Goal: Task Accomplishment & Management: Manage account settings

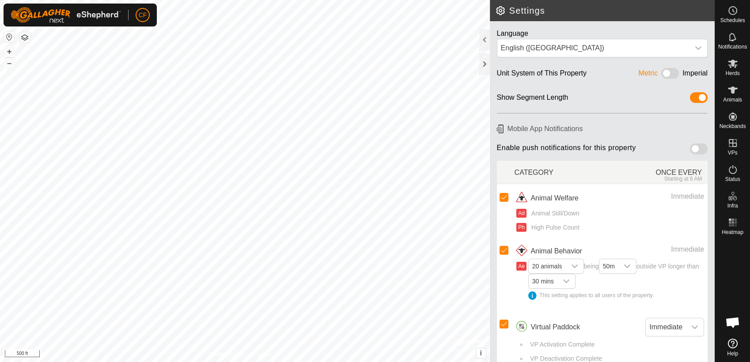
scroll to position [3357, 0]
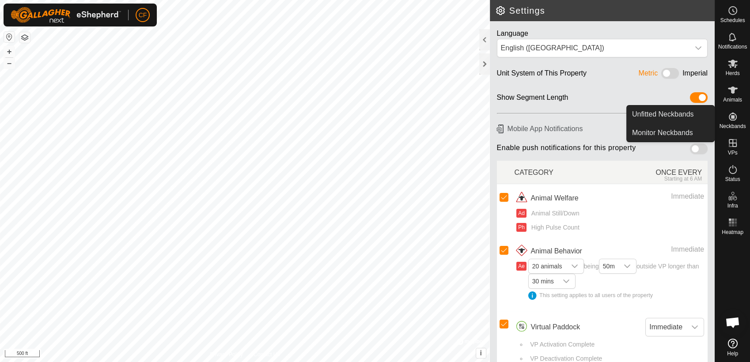
click at [733, 121] on icon at bounding box center [732, 116] width 11 height 11
click at [694, 117] on link "Unfitted Neckbands" at bounding box center [670, 115] width 87 height 18
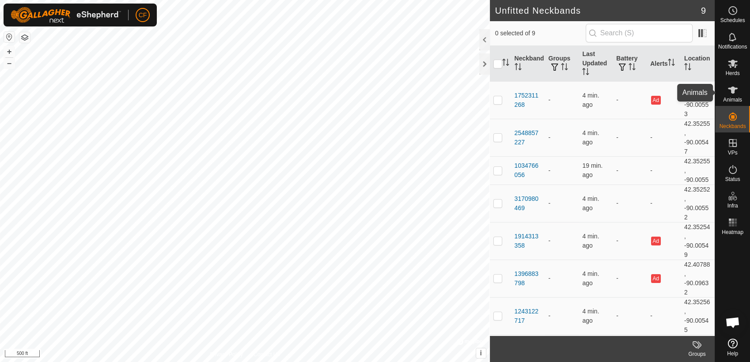
click at [736, 90] on icon at bounding box center [732, 90] width 11 height 11
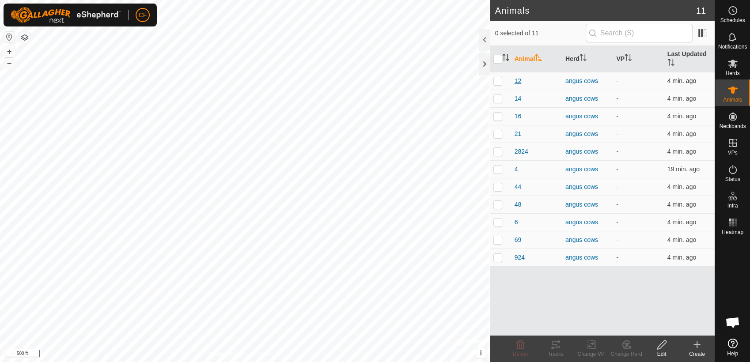
click at [517, 79] on span "12" at bounding box center [517, 80] width 7 height 9
type input "12"
type input "-"
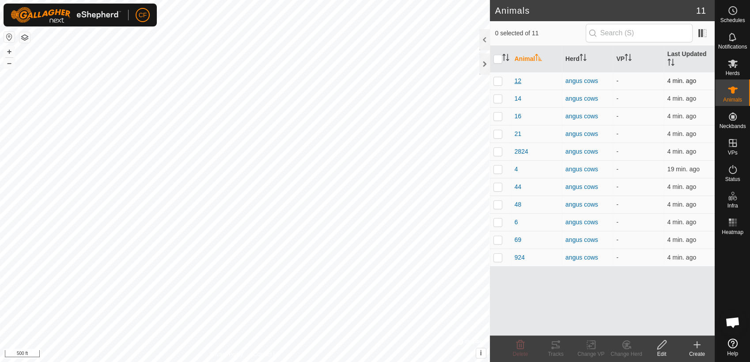
type input "-"
type input "Pregnant"
type input "0 kg"
type input "-"
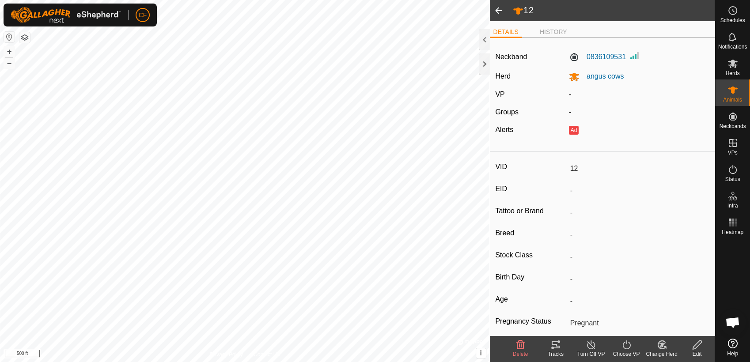
click at [497, 11] on span at bounding box center [499, 10] width 18 height 21
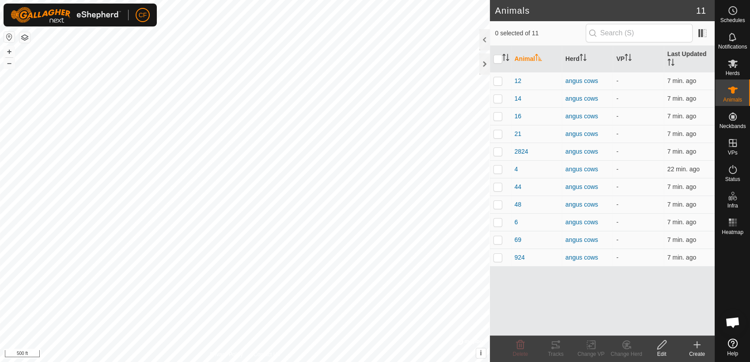
click at [7, 38] on button "button" at bounding box center [9, 37] width 11 height 11
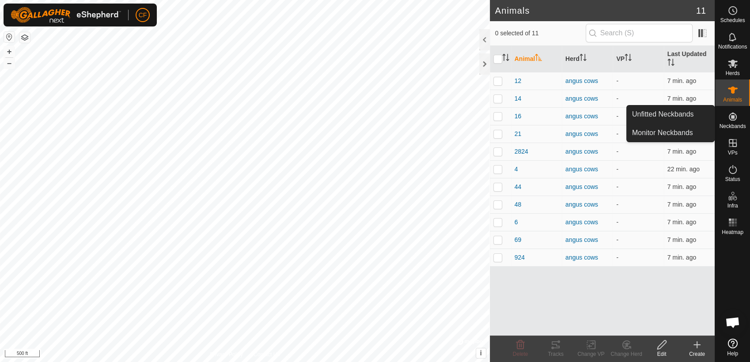
click at [734, 125] on span "Neckbands" at bounding box center [732, 126] width 26 height 5
click at [682, 133] on link "Monitor Neckbands" at bounding box center [670, 133] width 87 height 18
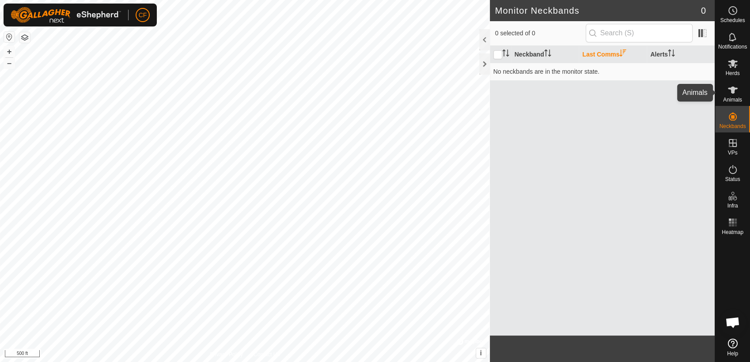
click at [733, 97] on span "Animals" at bounding box center [732, 99] width 19 height 5
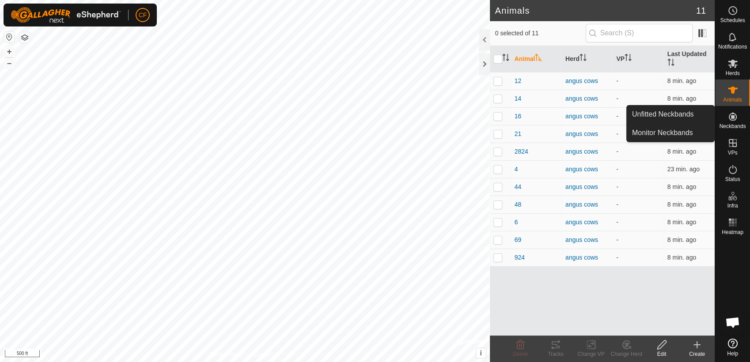
click at [733, 118] on icon at bounding box center [733, 117] width 8 height 8
click at [699, 115] on link "Unfitted Neckbands" at bounding box center [670, 115] width 87 height 18
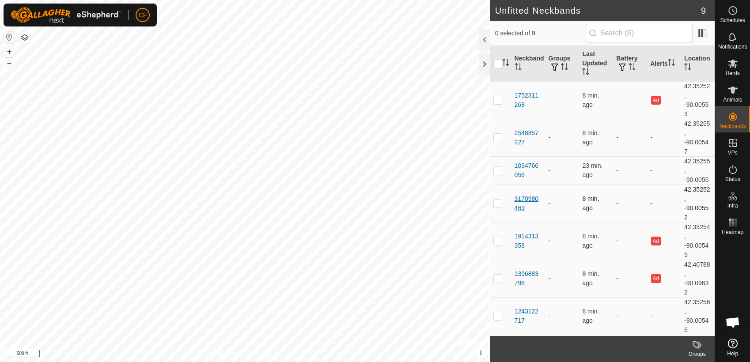
click at [521, 200] on div "3170980469" at bounding box center [527, 203] width 27 height 19
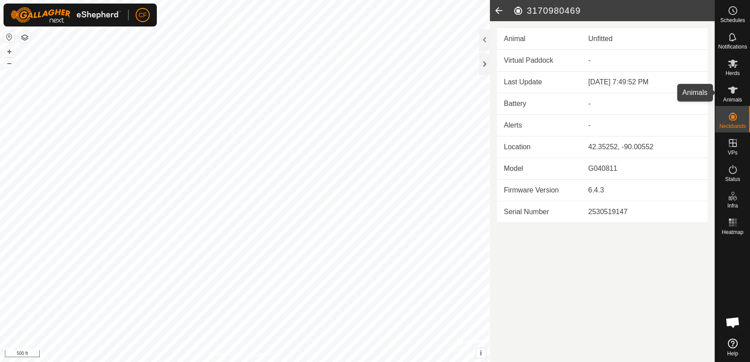
click at [738, 97] on span "Animals" at bounding box center [732, 99] width 19 height 5
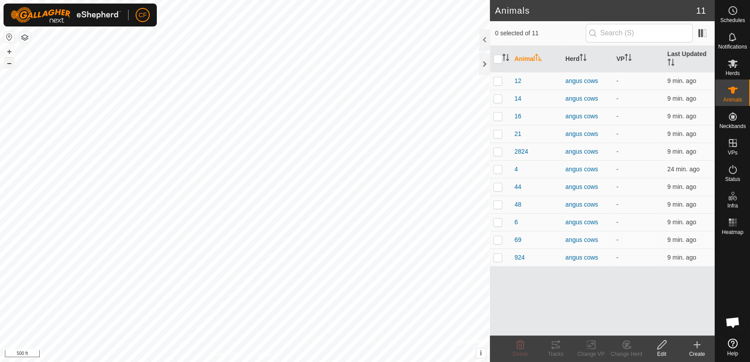
click at [6, 64] on button "–" at bounding box center [9, 63] width 11 height 11
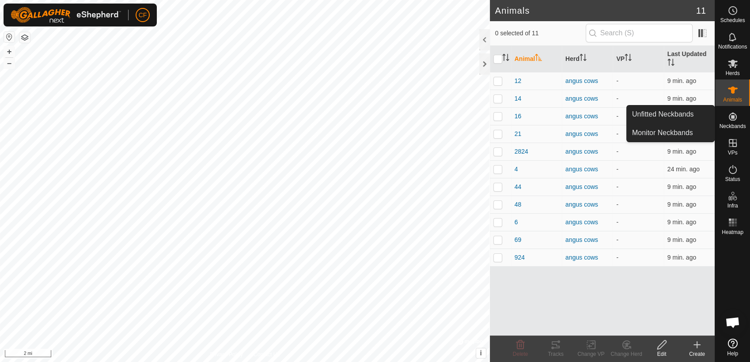
click at [731, 112] on icon at bounding box center [732, 116] width 11 height 11
click at [690, 110] on link "Unfitted Neckbands" at bounding box center [670, 115] width 87 height 18
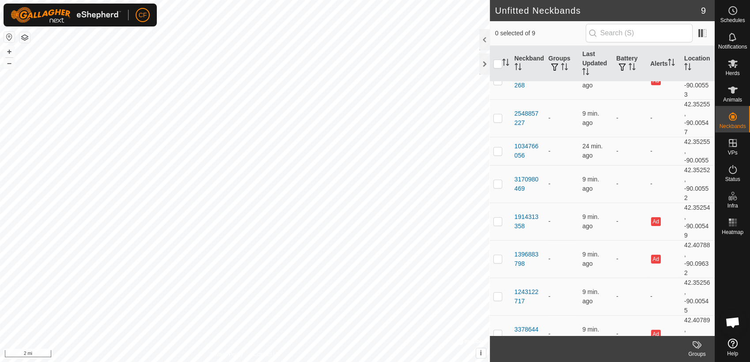
scroll to position [73, 0]
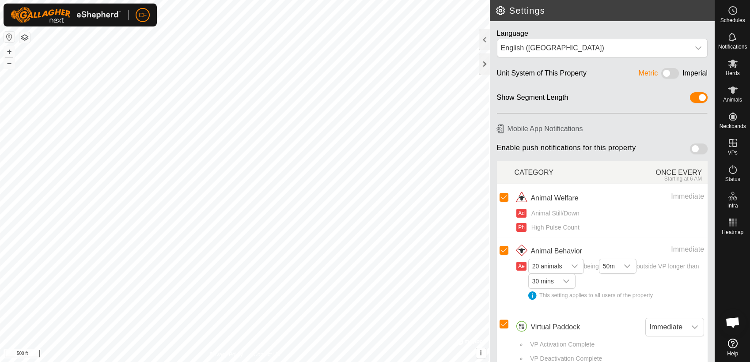
scroll to position [3357, 0]
click at [21, 38] on button "button" at bounding box center [24, 37] width 11 height 11
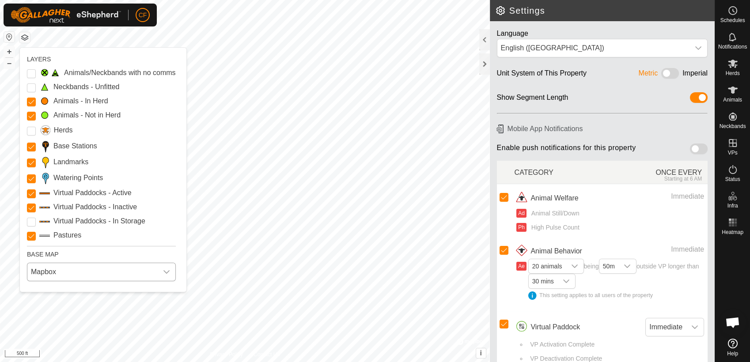
click at [170, 274] on icon "dropdown trigger" at bounding box center [166, 271] width 7 height 7
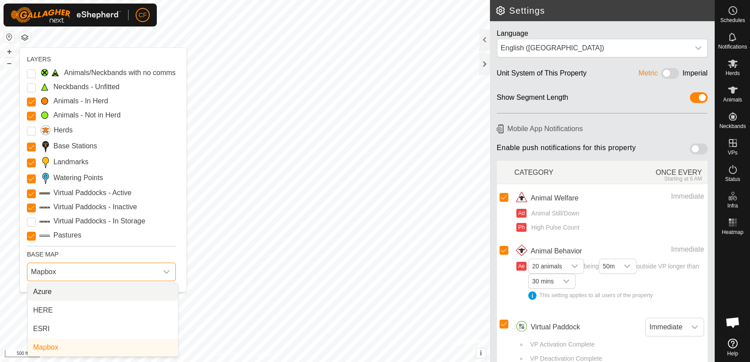
click at [87, 294] on li "Azure" at bounding box center [103, 292] width 150 height 18
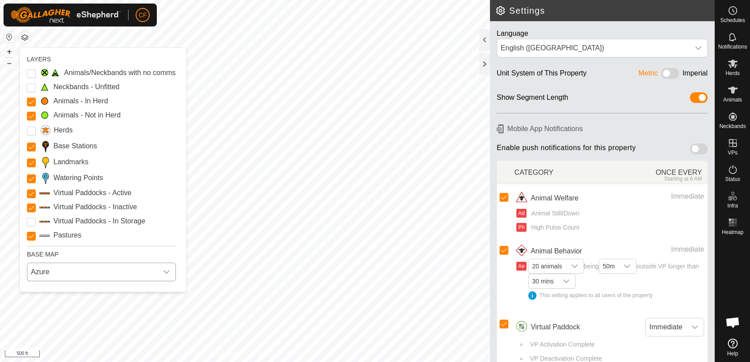
click at [26, 40] on button "button" at bounding box center [24, 37] width 11 height 11
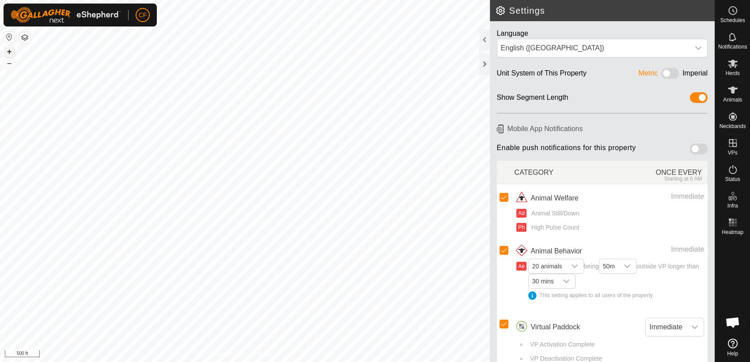
click at [7, 50] on button "+" at bounding box center [9, 51] width 11 height 11
click at [528, 312] on div "Settings Language English (US) Unit System of This Property Metric Imperial Sho…" at bounding box center [357, 181] width 714 height 362
click at [10, 47] on button "+" at bounding box center [9, 51] width 11 height 11
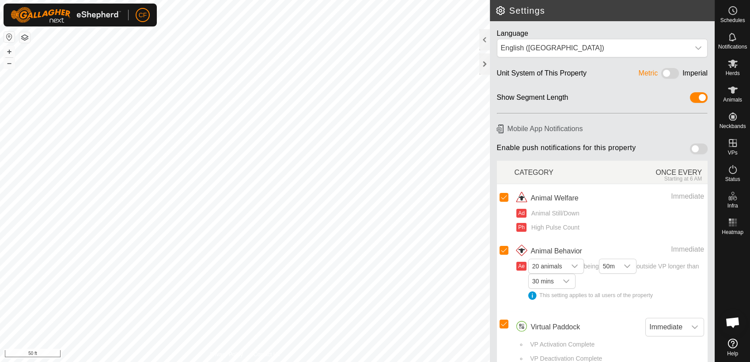
click at [26, 41] on button "button" at bounding box center [24, 37] width 11 height 11
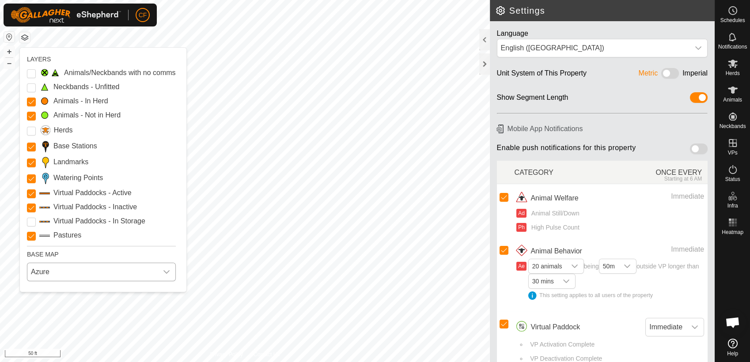
click at [166, 270] on icon "dropdown trigger" at bounding box center [166, 271] width 7 height 7
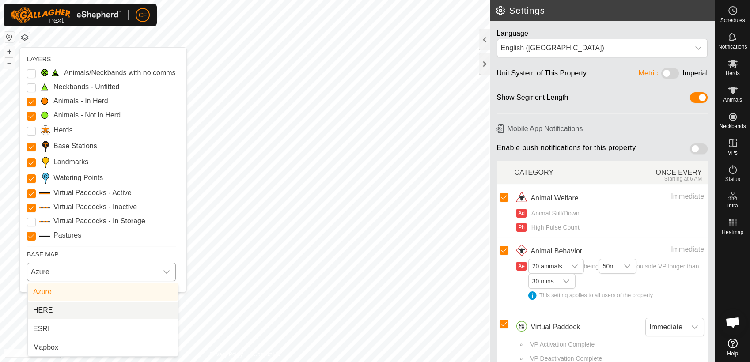
click at [85, 309] on li "HERE" at bounding box center [103, 311] width 150 height 18
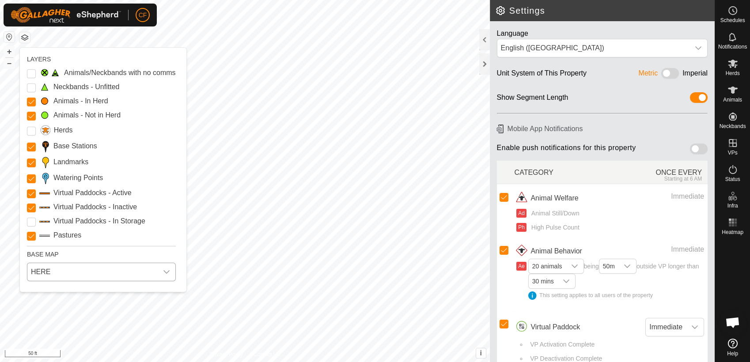
click at [166, 273] on icon "dropdown trigger" at bounding box center [166, 271] width 7 height 7
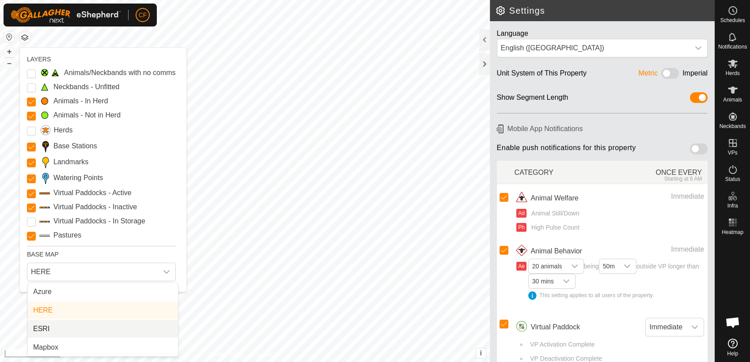
click at [59, 327] on li "ESRI" at bounding box center [103, 329] width 150 height 18
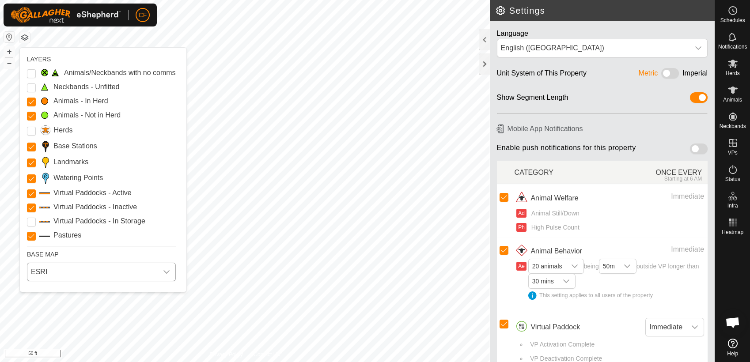
click at [169, 273] on icon "dropdown trigger" at bounding box center [166, 272] width 6 height 4
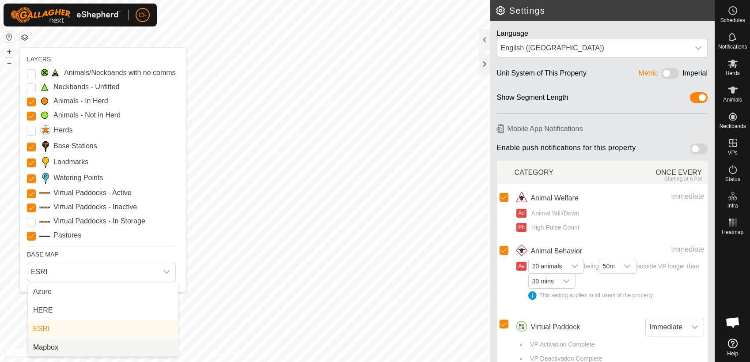
click at [71, 345] on li "Mapbox" at bounding box center [103, 348] width 150 height 18
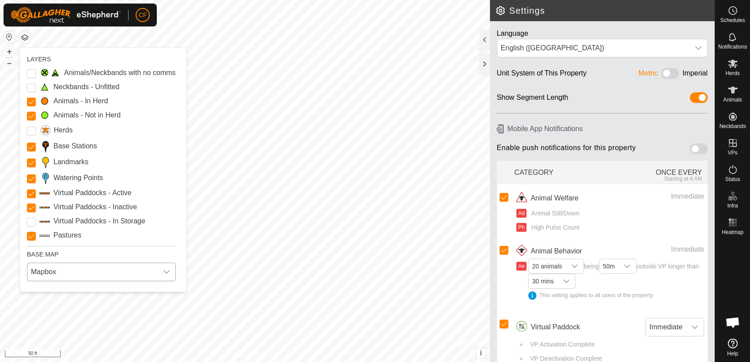
click at [168, 272] on icon "dropdown trigger" at bounding box center [166, 272] width 6 height 4
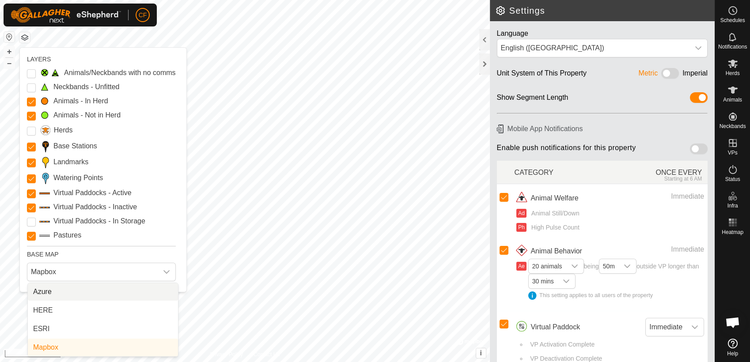
click at [83, 291] on li "Azure" at bounding box center [103, 292] width 150 height 18
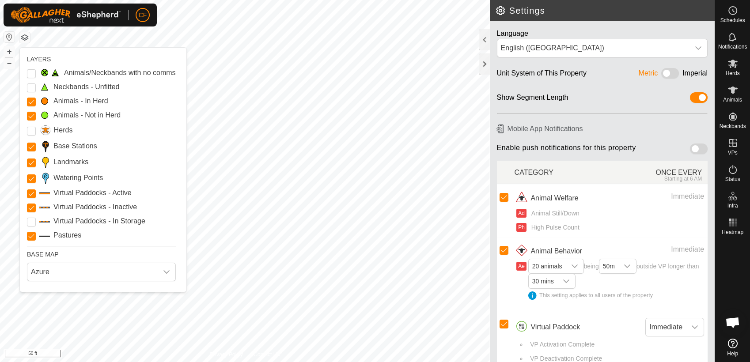
click at [23, 37] on button "button" at bounding box center [24, 37] width 11 height 11
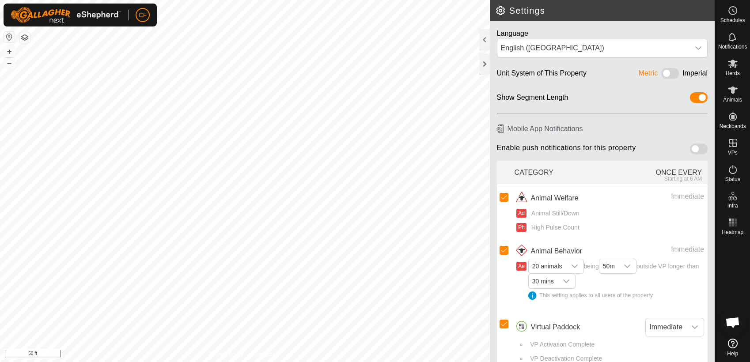
click at [106, 0] on html "CF Schedules Notifications Herds Animals Neckbands VPs Status Infra Heatmap Hel…" at bounding box center [375, 181] width 750 height 362
click at [11, 67] on button "–" at bounding box center [9, 63] width 11 height 11
click at [8, 51] on button "+" at bounding box center [9, 51] width 11 height 11
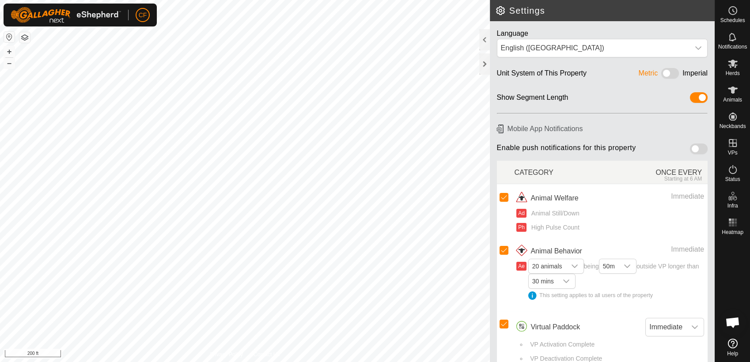
click at [22, 38] on button "button" at bounding box center [24, 37] width 11 height 11
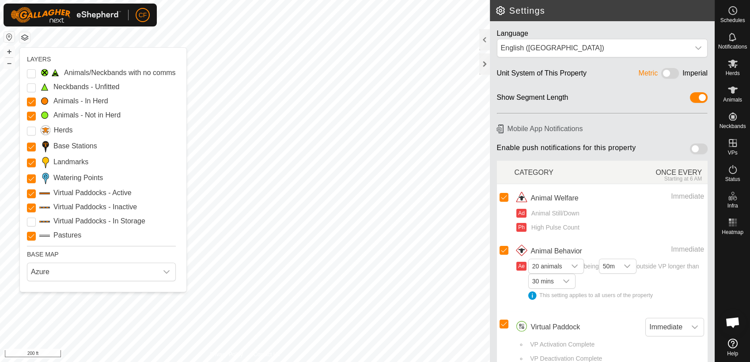
click at [137, 150] on div "Base Stations" at bounding box center [101, 146] width 149 height 12
click at [32, 147] on Stations "Base Stations" at bounding box center [31, 147] width 9 height 9
click at [25, 39] on button "button" at bounding box center [24, 37] width 11 height 11
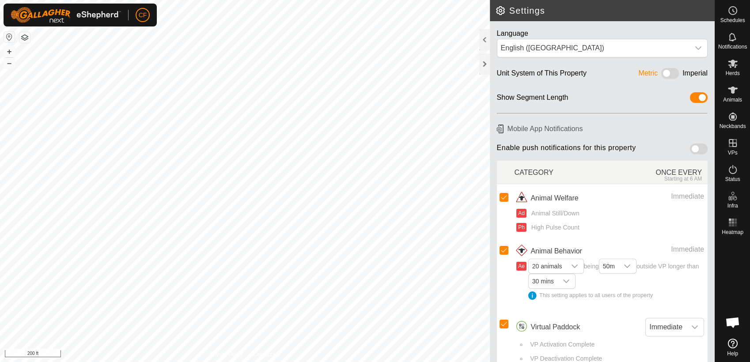
click at [666, 72] on span at bounding box center [670, 73] width 18 height 11
click at [661, 73] on span at bounding box center [670, 73] width 18 height 11
click at [666, 73] on span at bounding box center [670, 73] width 18 height 11
click at [661, 72] on span at bounding box center [670, 73] width 18 height 11
click at [667, 71] on span at bounding box center [670, 73] width 18 height 11
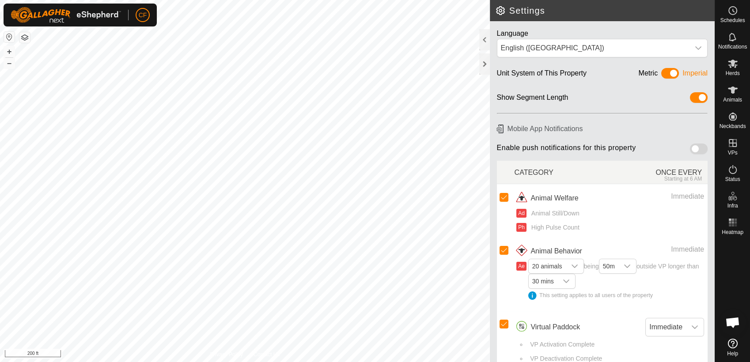
scroll to position [12, 0]
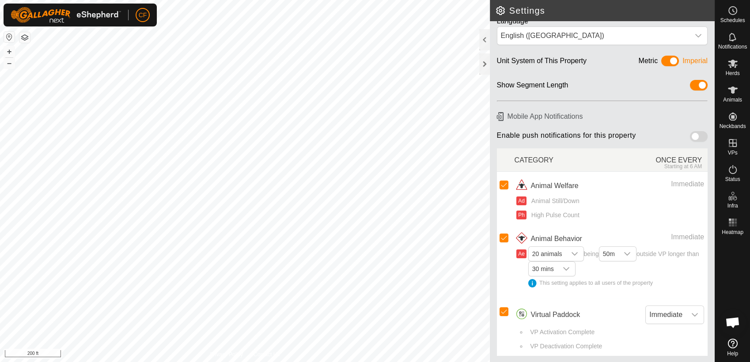
click at [499, 10] on h2 "Settings" at bounding box center [604, 10] width 219 height 11
click at [736, 13] on icon at bounding box center [732, 10] width 11 height 11
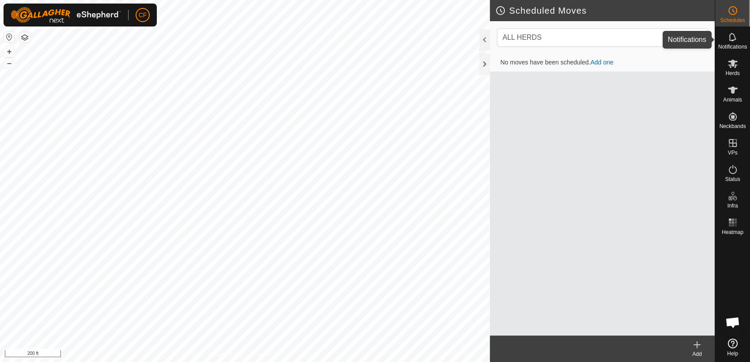
click at [728, 38] on icon at bounding box center [732, 37] width 11 height 11
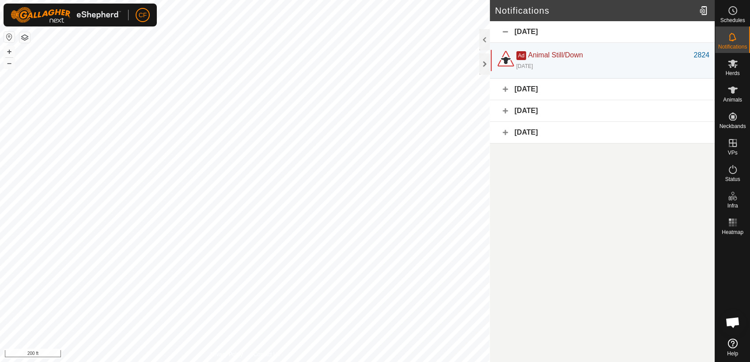
click at [528, 133] on div "[DATE]" at bounding box center [602, 133] width 225 height 22
click at [701, 9] on div at bounding box center [705, 10] width 18 height 25
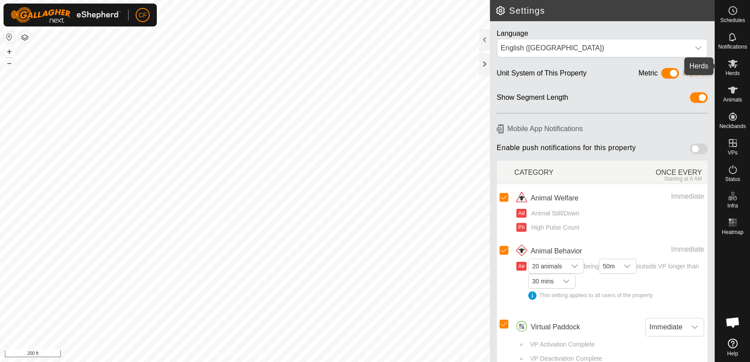
click at [735, 67] on icon at bounding box center [733, 64] width 10 height 8
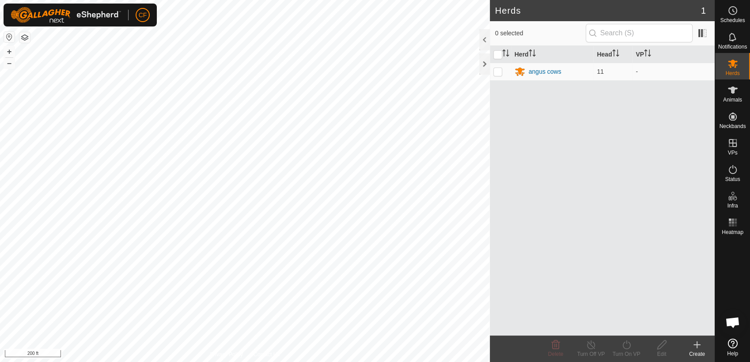
scroll to position [3357, 0]
click at [702, 34] on span at bounding box center [702, 33] width 14 height 14
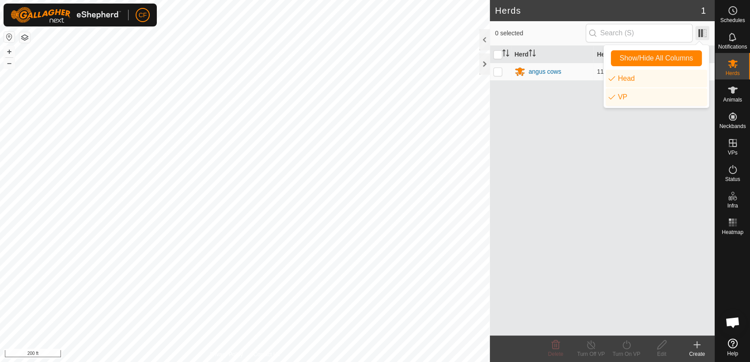
click at [702, 34] on span at bounding box center [702, 33] width 14 height 14
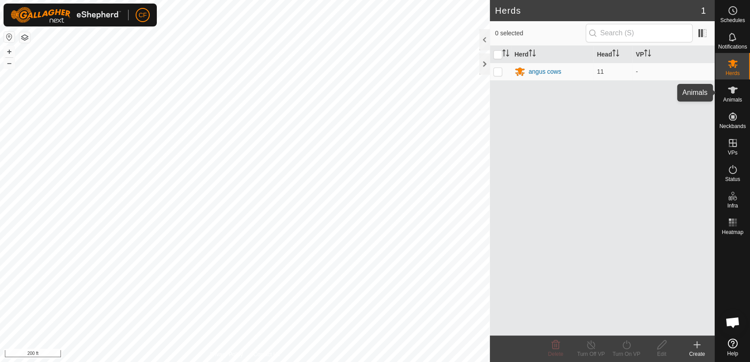
click at [731, 88] on icon at bounding box center [733, 90] width 10 height 7
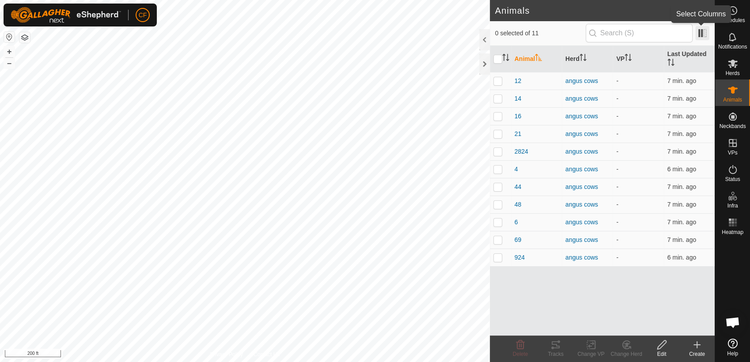
click at [703, 34] on span at bounding box center [702, 33] width 14 height 14
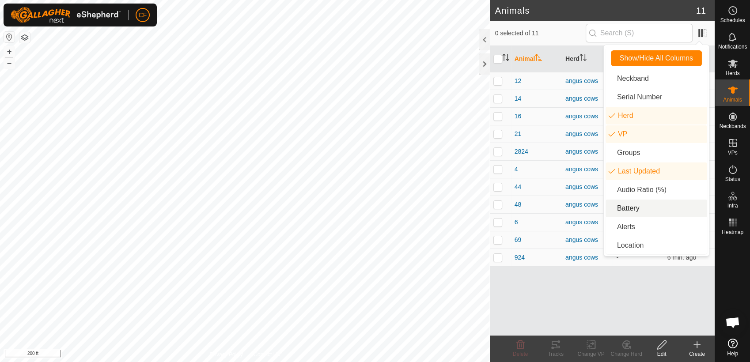
click at [635, 207] on li "Battery" at bounding box center [656, 209] width 102 height 18
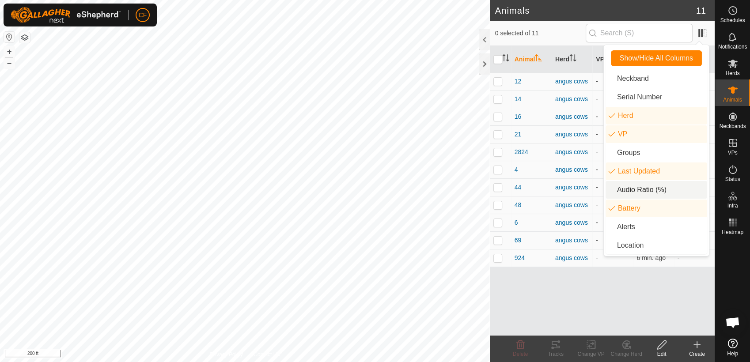
click at [643, 187] on li "Audio Ratio (%)" at bounding box center [656, 190] width 102 height 18
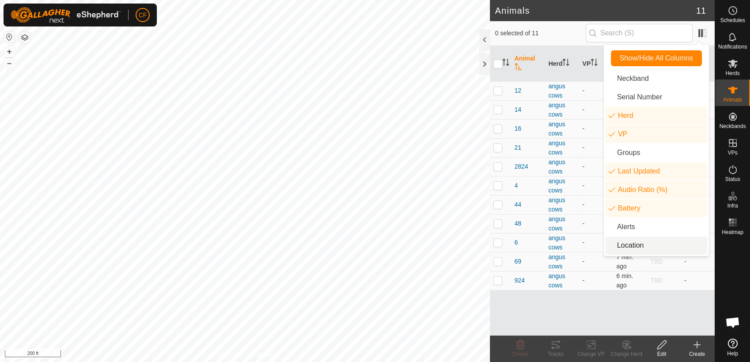
click at [643, 245] on li "Location" at bounding box center [656, 246] width 102 height 18
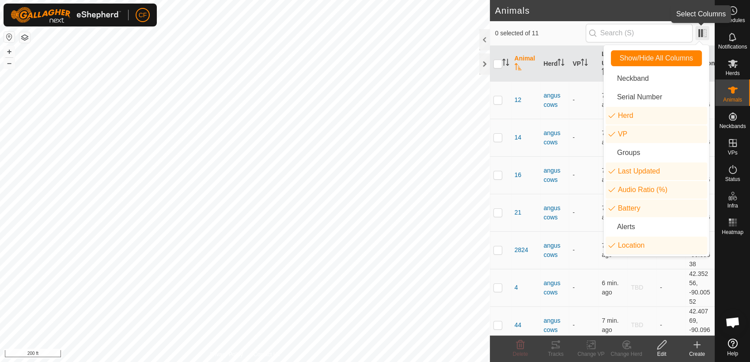
click at [703, 31] on span at bounding box center [702, 33] width 14 height 14
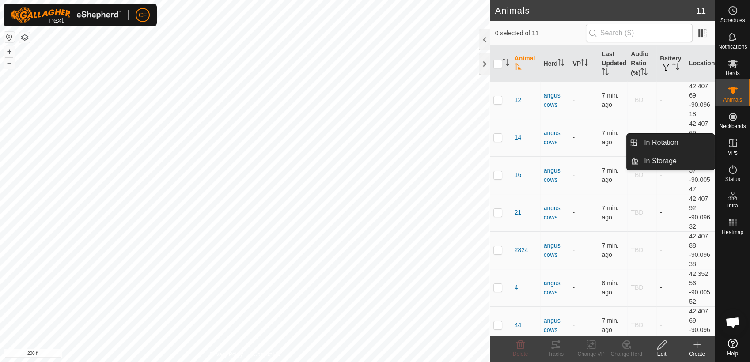
click at [736, 150] on span "VPs" at bounding box center [732, 152] width 10 height 5
click at [685, 146] on link "In Rotation" at bounding box center [677, 143] width 76 height 18
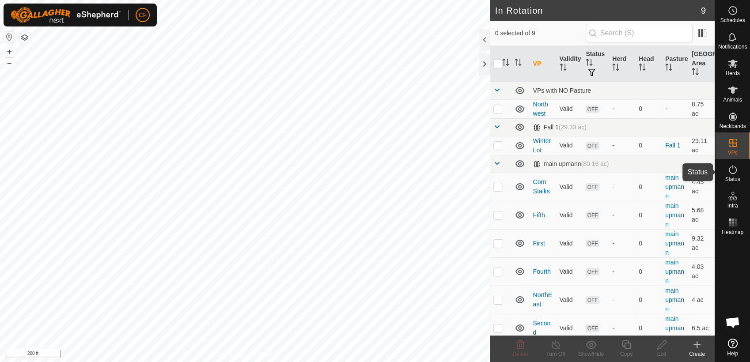
click at [737, 180] on span "Status" at bounding box center [732, 179] width 15 height 5
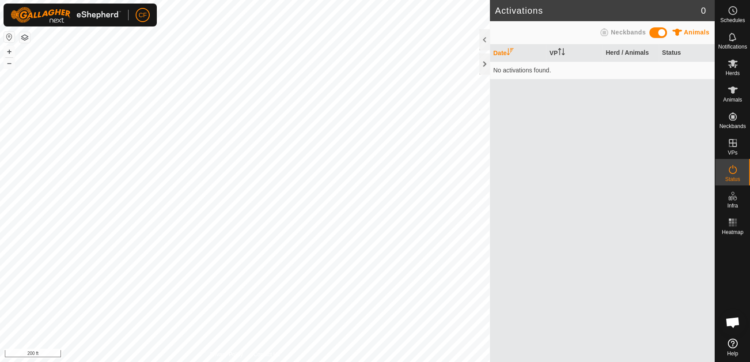
click at [505, 136] on div "Activations 0 Animals Neckbands Date VP Herd / Animals Status No activations fo…" at bounding box center [357, 181] width 714 height 362
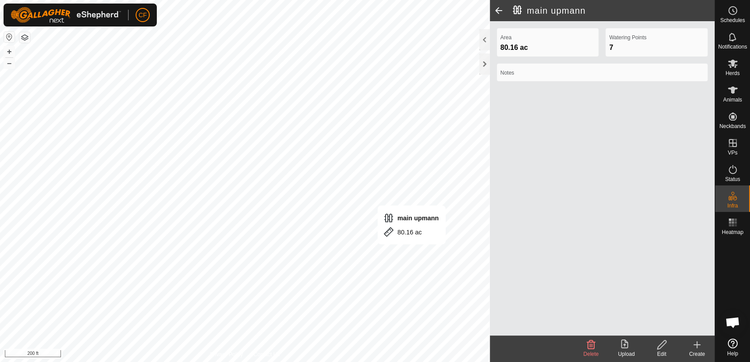
click at [663, 349] on icon at bounding box center [661, 345] width 11 height 11
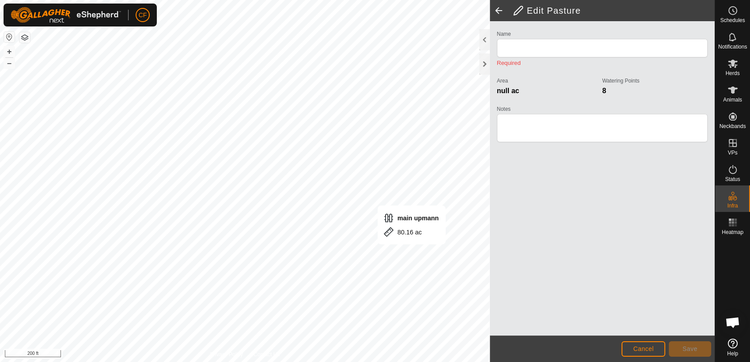
type input "main upmann"
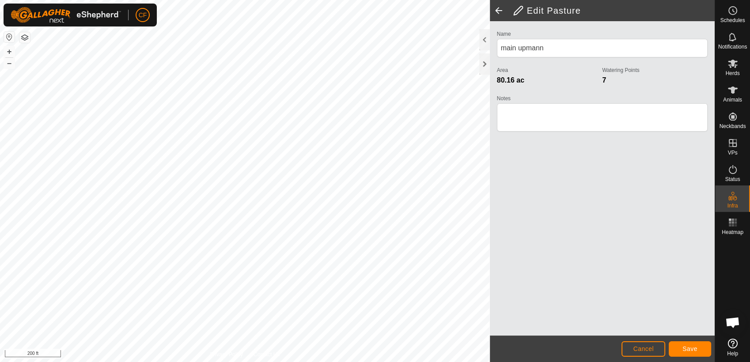
click at [539, 284] on div "Edit Pasture Name main upmann Area 80.16 ac Watering Points 7 Notes Cancel Save…" at bounding box center [357, 181] width 714 height 362
click at [9, 50] on button "+" at bounding box center [9, 51] width 11 height 11
click at [7, 48] on button "+" at bounding box center [9, 51] width 11 height 11
click at [9, 63] on button "–" at bounding box center [9, 63] width 11 height 11
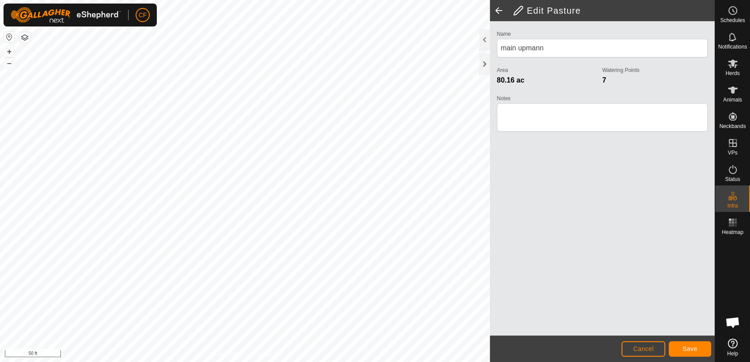
click at [274, 0] on html "CF Schedules Notifications Herds Animals Neckbands VPs Status Infra Heatmap Hel…" at bounding box center [375, 181] width 750 height 362
click at [8, 51] on button "+" at bounding box center [9, 51] width 11 height 11
click at [8, 62] on button "–" at bounding box center [9, 63] width 11 height 11
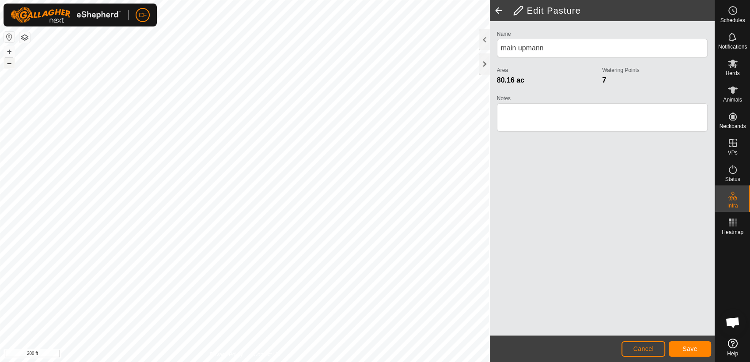
click at [8, 62] on button "–" at bounding box center [9, 63] width 11 height 11
click at [683, 349] on span "Save" at bounding box center [689, 348] width 15 height 7
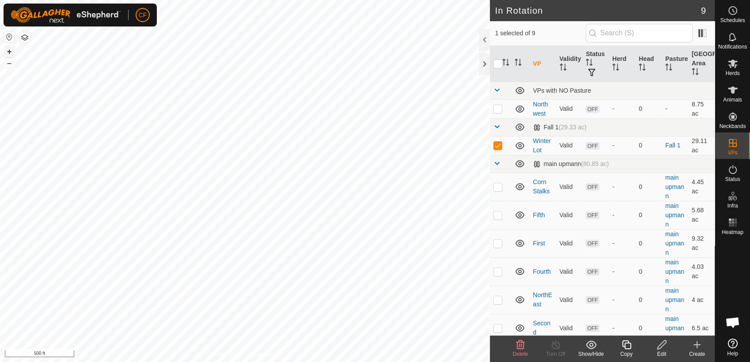
click at [6, 50] on button "+" at bounding box center [9, 51] width 11 height 11
